Goal: Find specific page/section: Find specific page/section

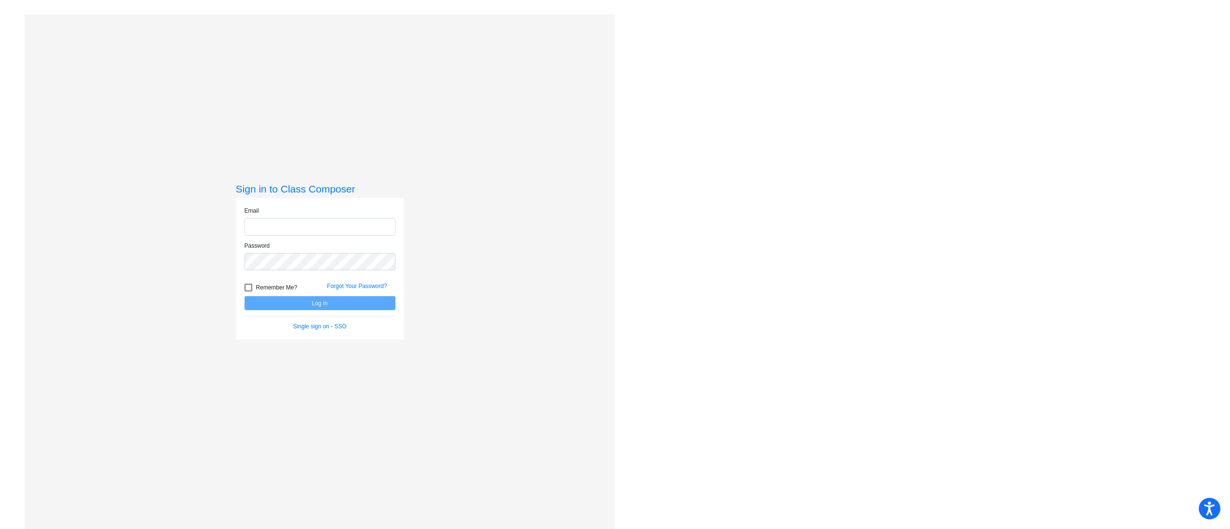
type input "[EMAIL_ADDRESS][PERSON_NAME][DOMAIN_NAME]"
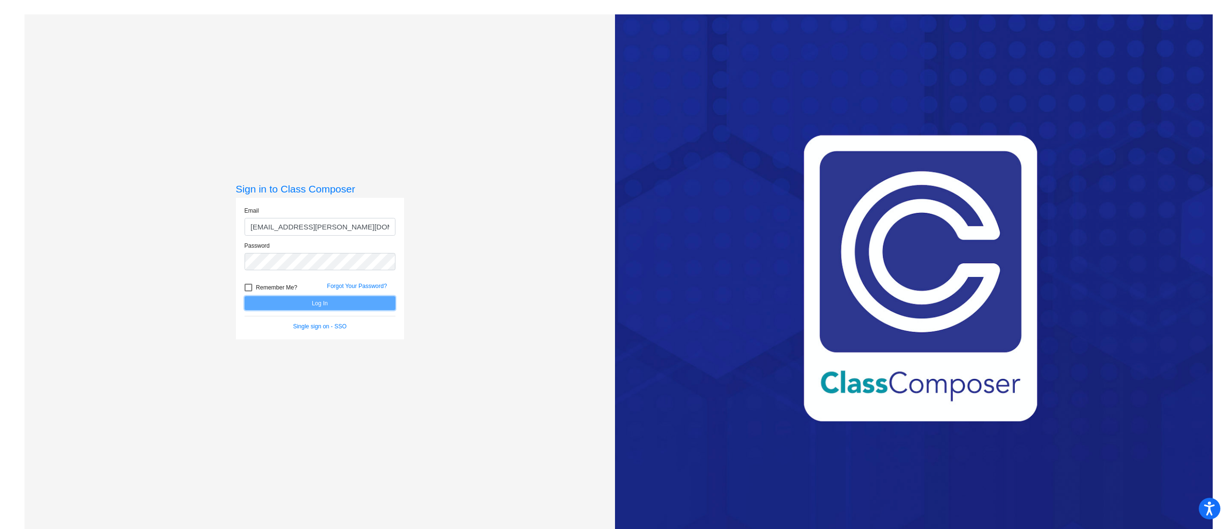
click at [352, 302] on button "Log In" at bounding box center [320, 303] width 151 height 14
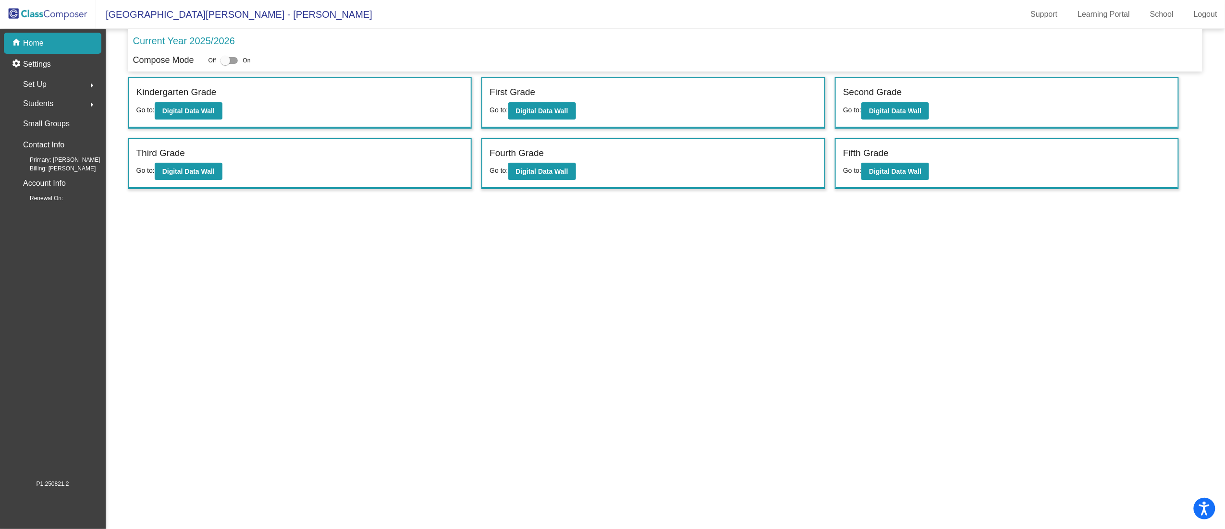
click at [219, 36] on p "Current Year 2025/2026" at bounding box center [184, 41] width 102 height 14
click at [920, 111] on b "Digital Data Wall" at bounding box center [895, 111] width 52 height 8
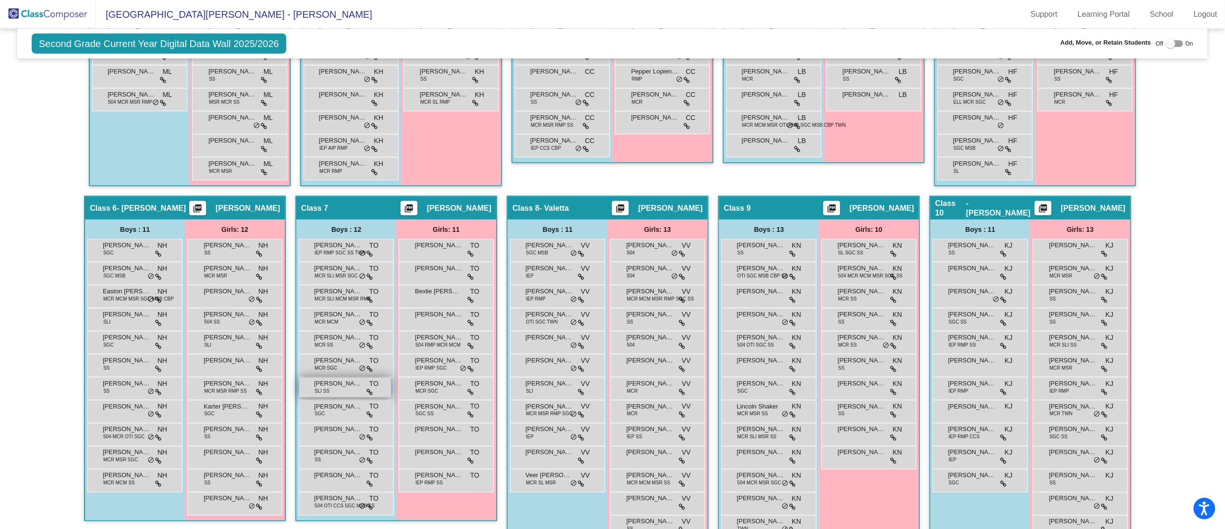
scroll to position [542, 0]
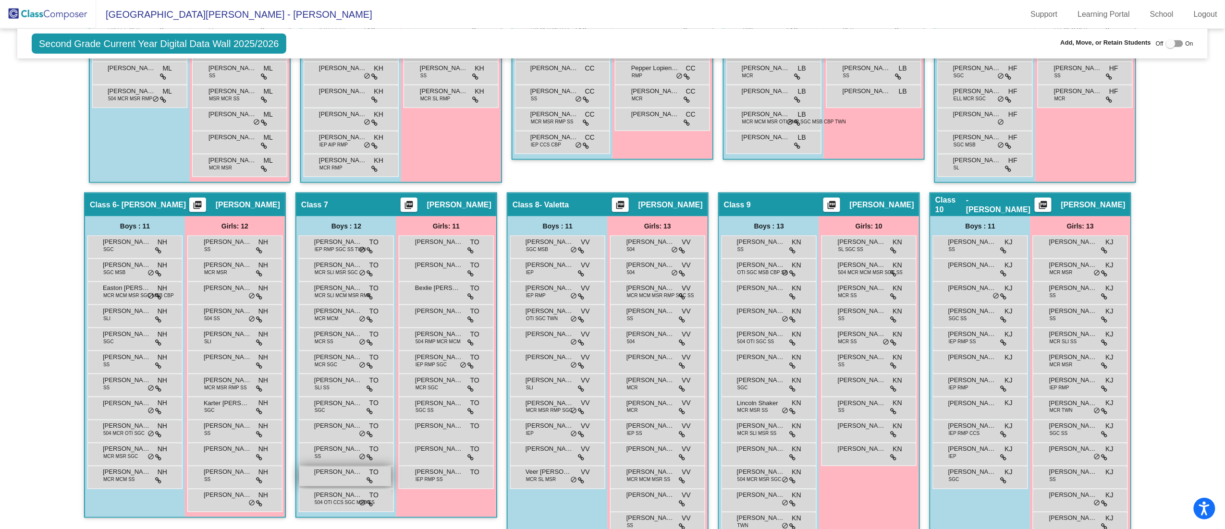
click at [352, 474] on span "[PERSON_NAME]" at bounding box center [338, 473] width 48 height 10
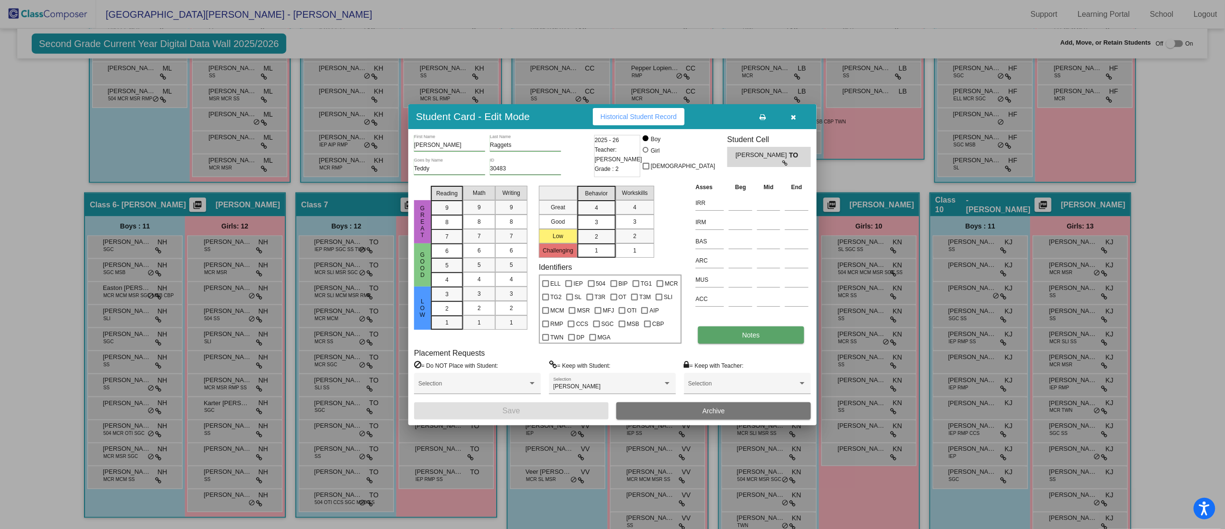
click at [746, 334] on span "Notes" at bounding box center [751, 335] width 18 height 8
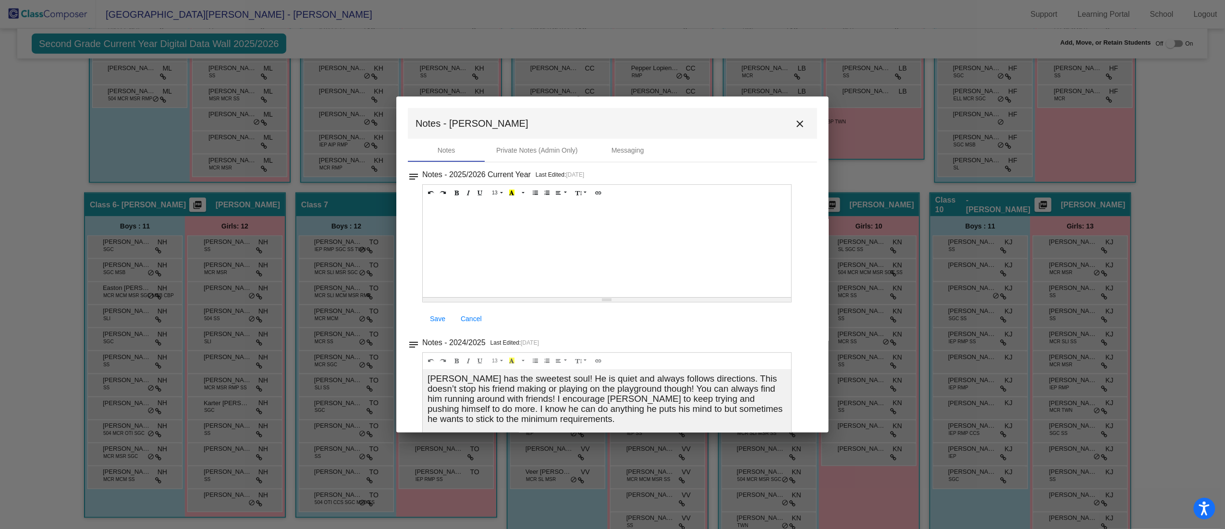
scroll to position [51, 0]
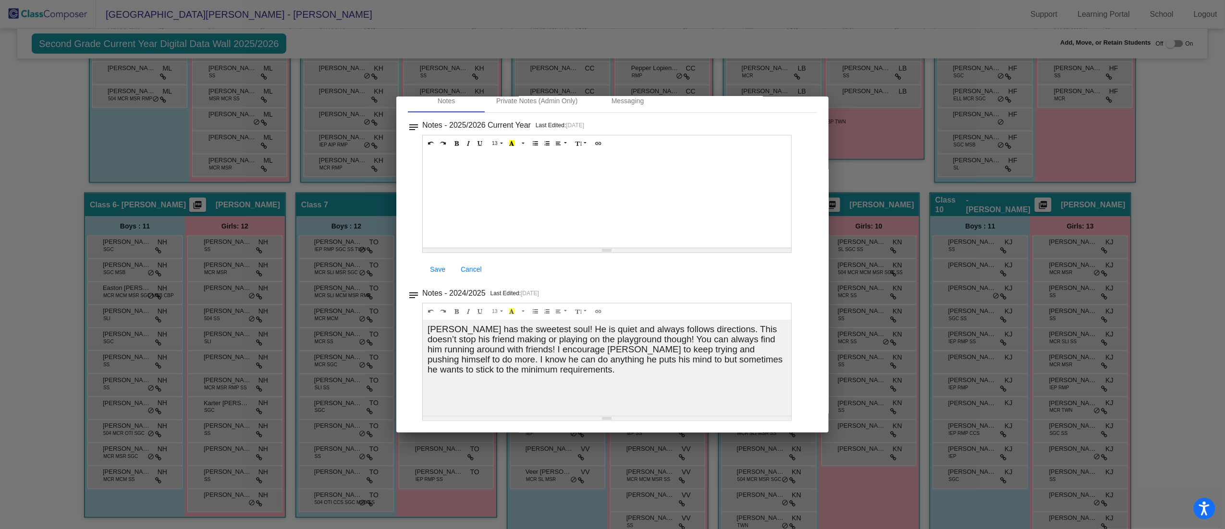
click at [1172, 142] on div at bounding box center [612, 264] width 1225 height 529
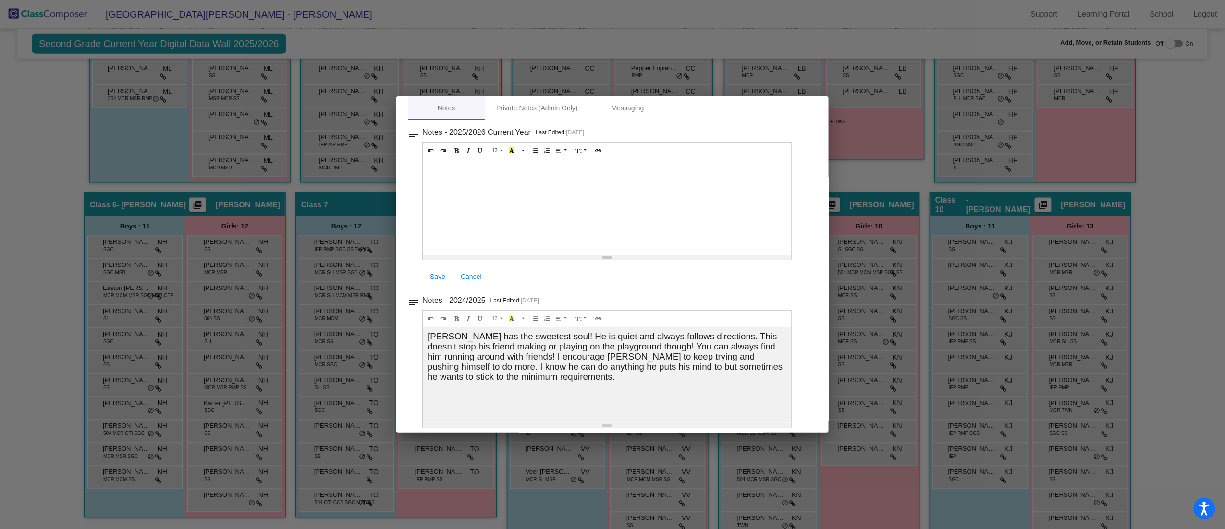
click at [640, 22] on div at bounding box center [612, 264] width 1225 height 529
